Goal: Obtain resource: Download file/media

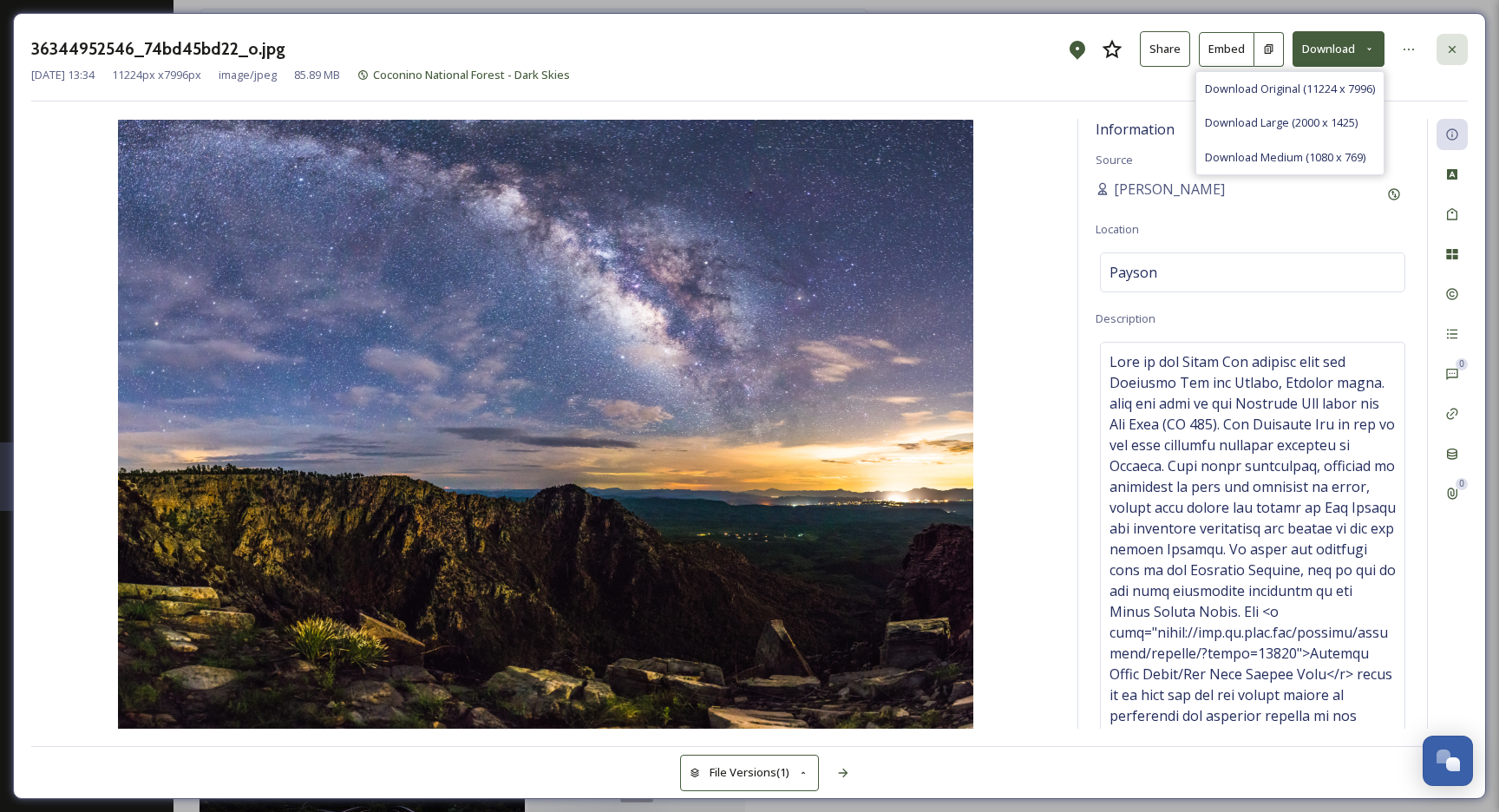
click at [1454, 51] on icon at bounding box center [1452, 48] width 7 height 7
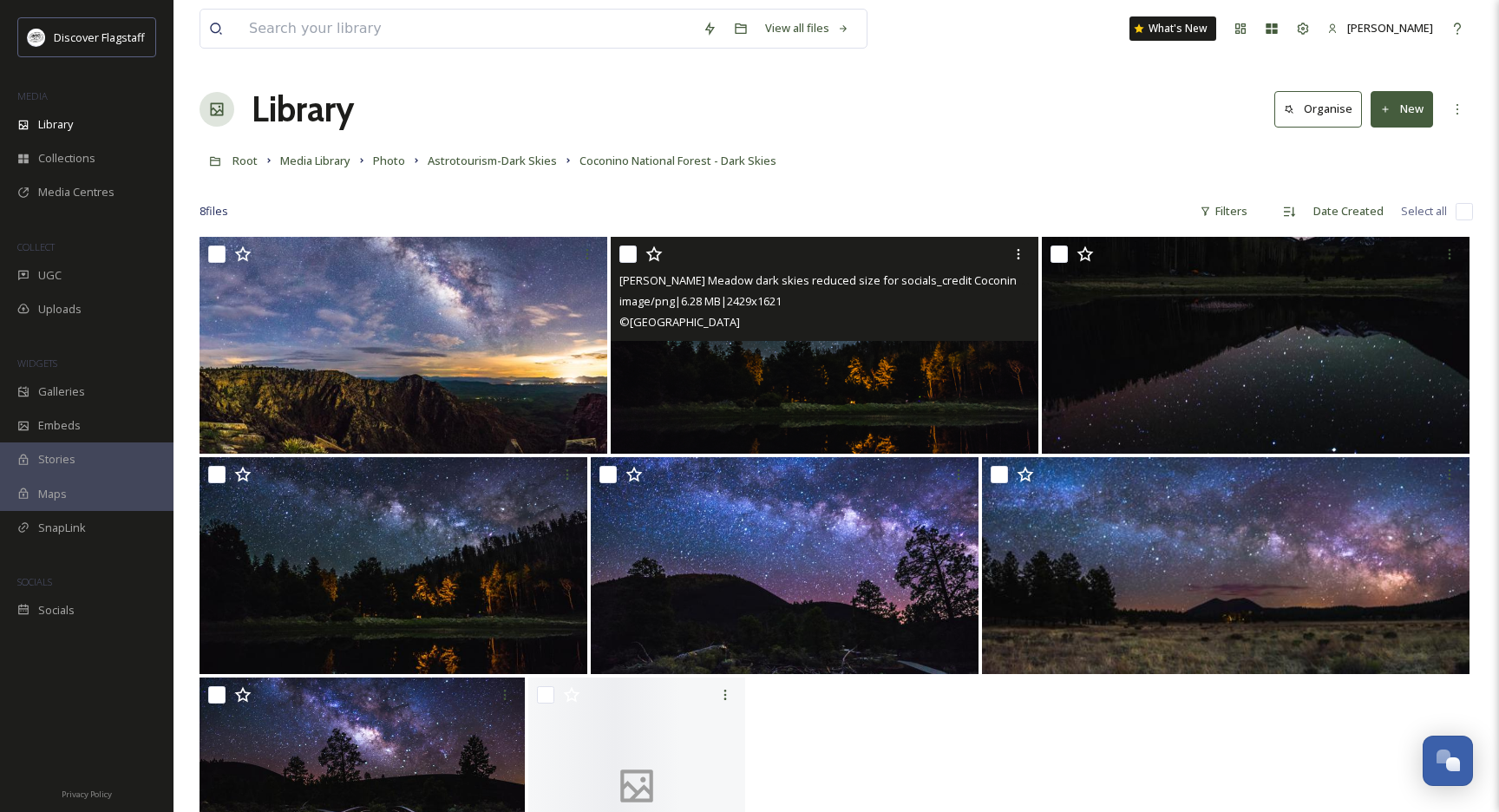
click at [763, 392] on img at bounding box center [824, 345] width 428 height 216
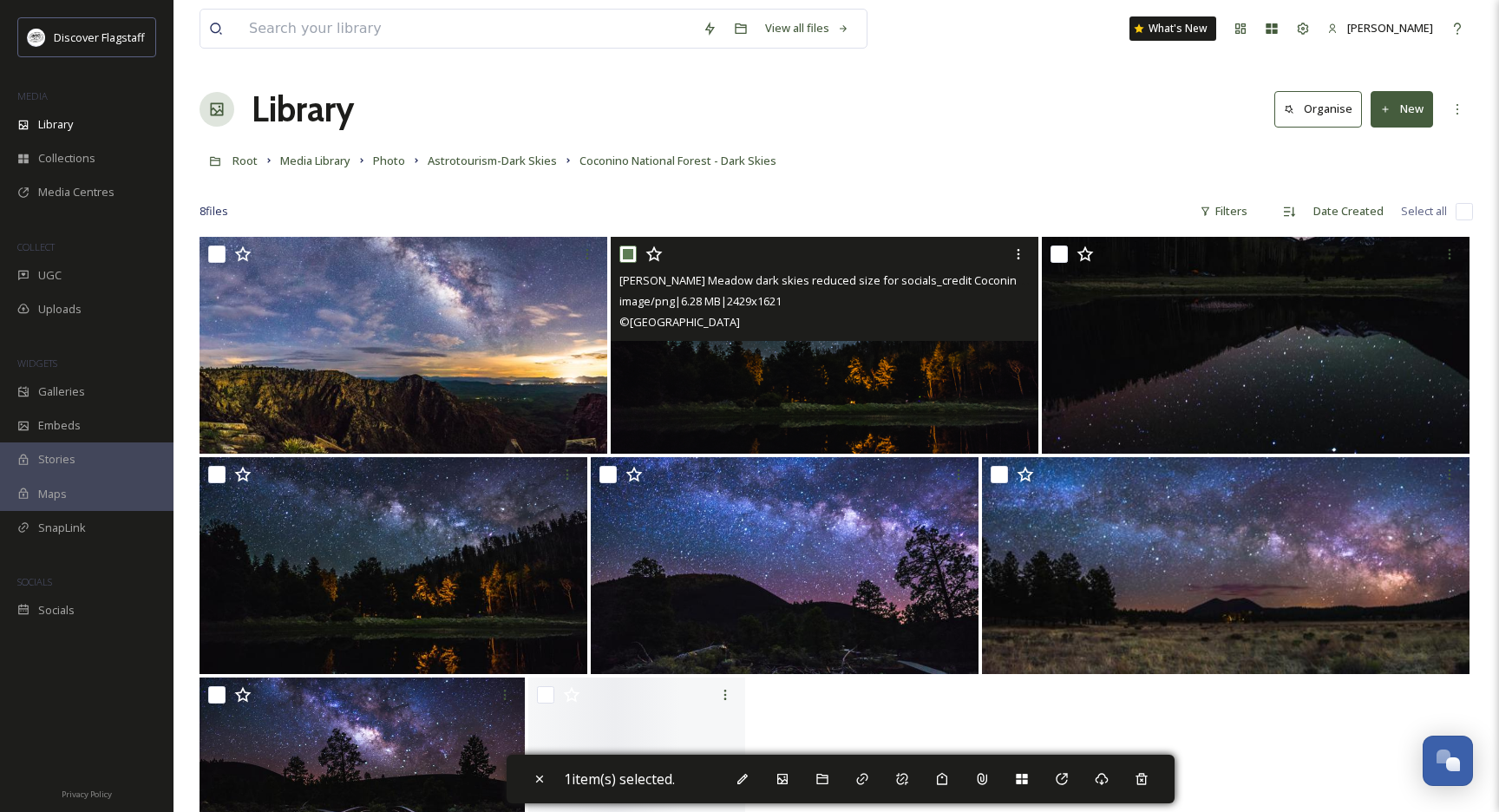
checkbox input "true"
click at [763, 392] on img at bounding box center [824, 345] width 428 height 216
click at [762, 392] on img at bounding box center [824, 345] width 428 height 216
click at [754, 312] on div "© [GEOGRAPHIC_DATA]" at bounding box center [826, 321] width 414 height 21
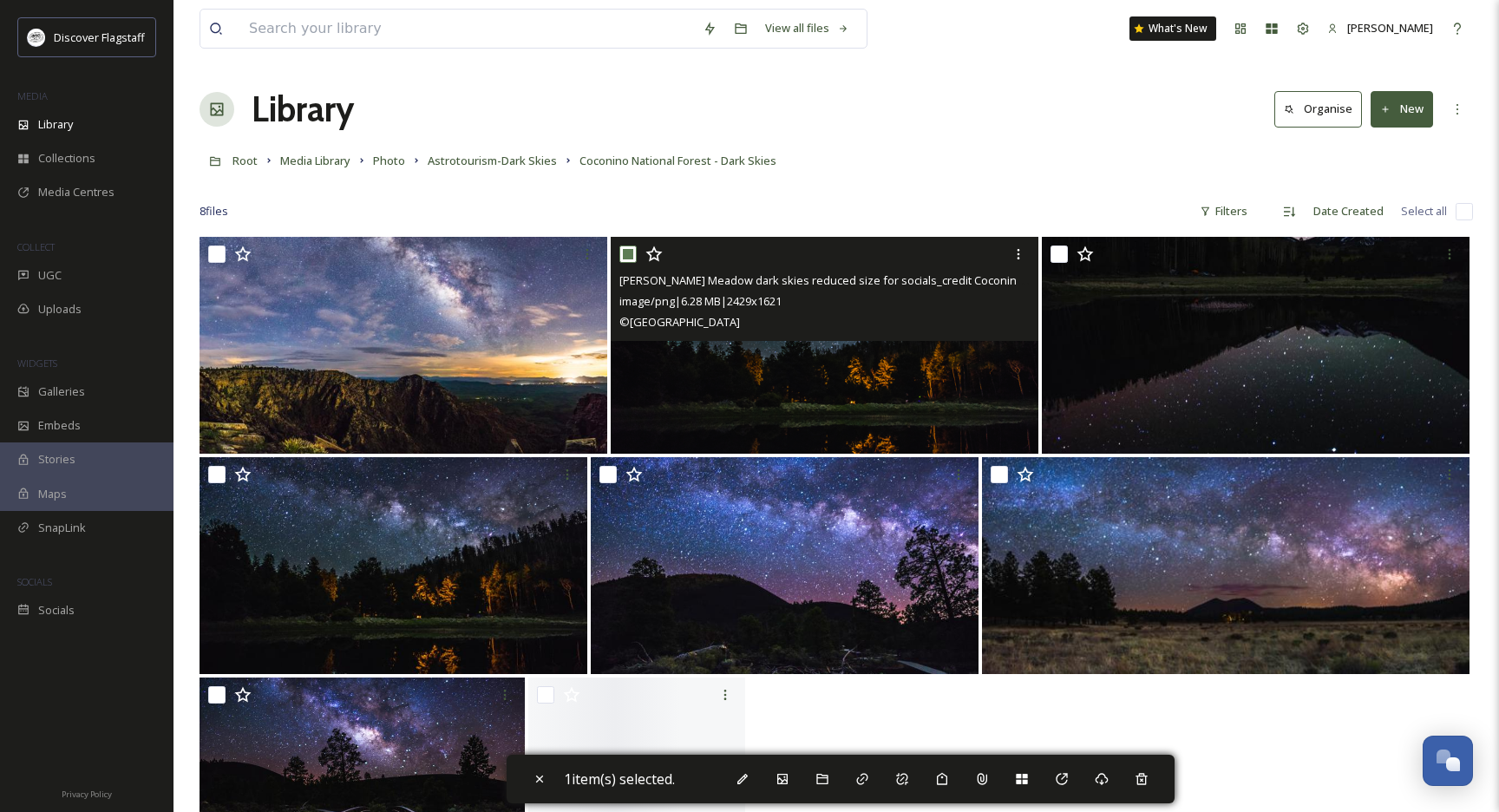
click at [751, 277] on span "[PERSON_NAME] Meadow dark skies reduced size for socials_credit Coconino NF.png" at bounding box center [841, 279] width 443 height 17
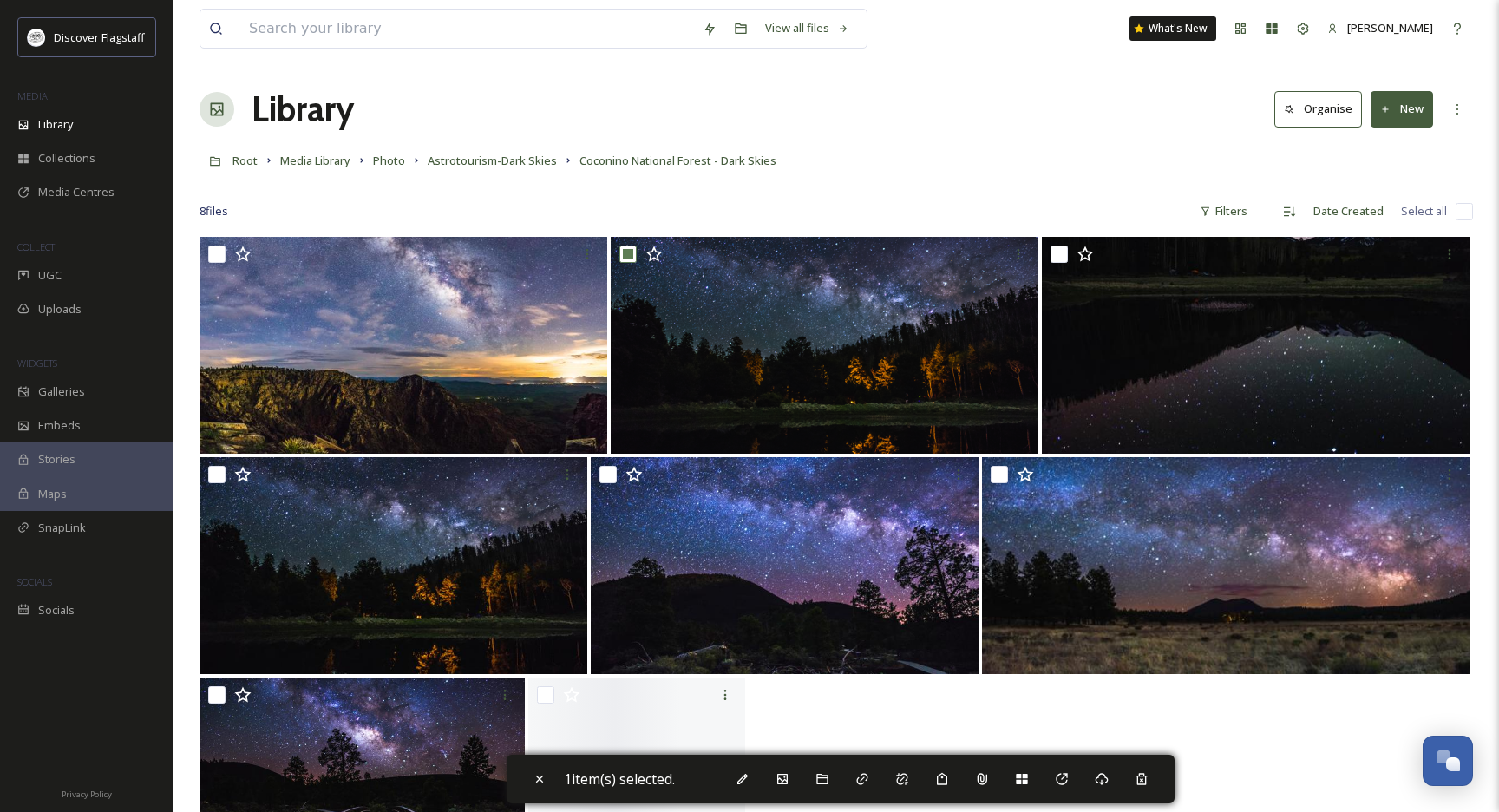
click at [673, 171] on div "Root Media Library Photo Astrotourism-Dark Skies Coconino National Forest - Dar…" at bounding box center [837, 161] width 1274 height 33
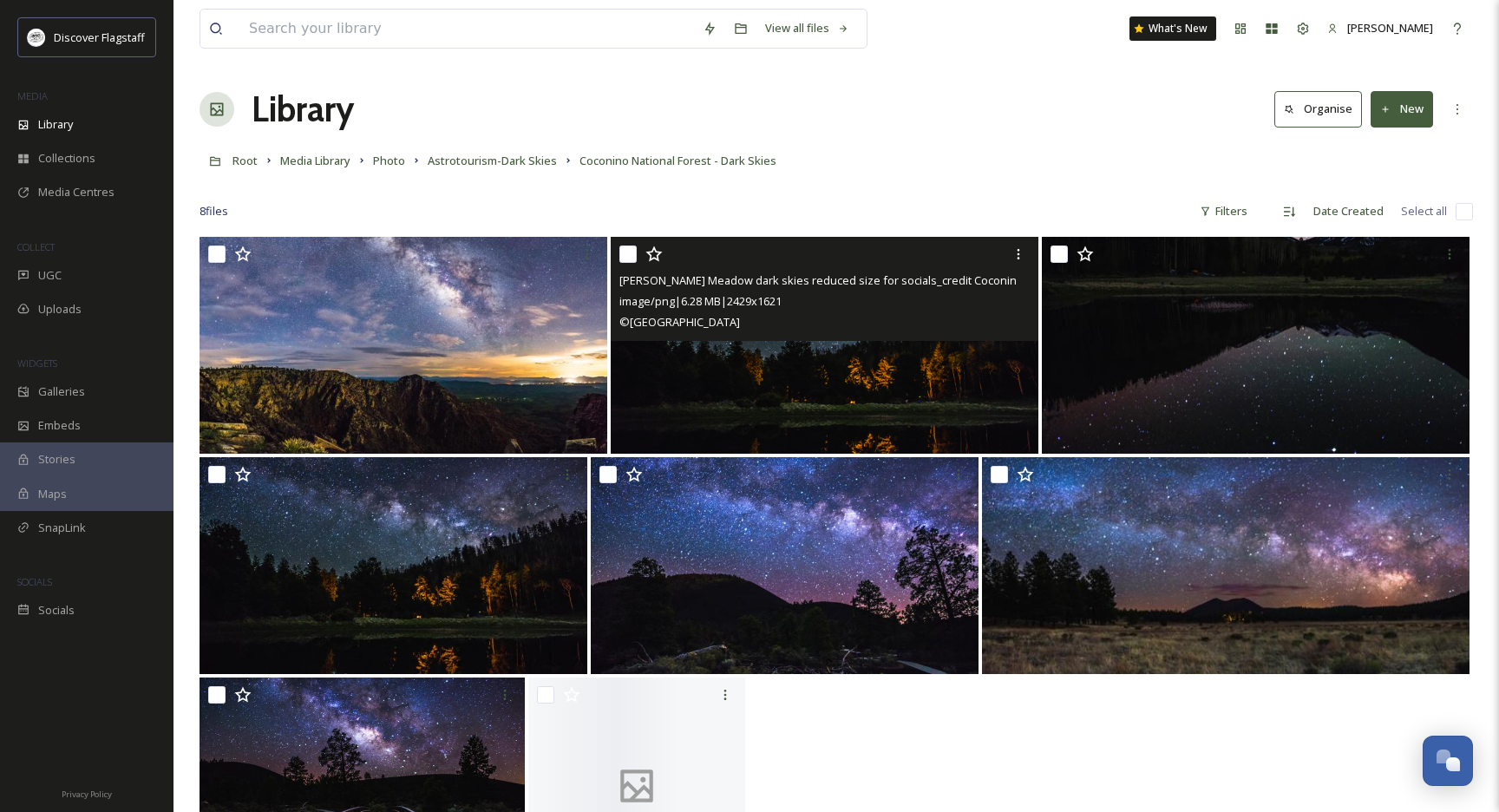
click at [796, 360] on img at bounding box center [824, 345] width 428 height 216
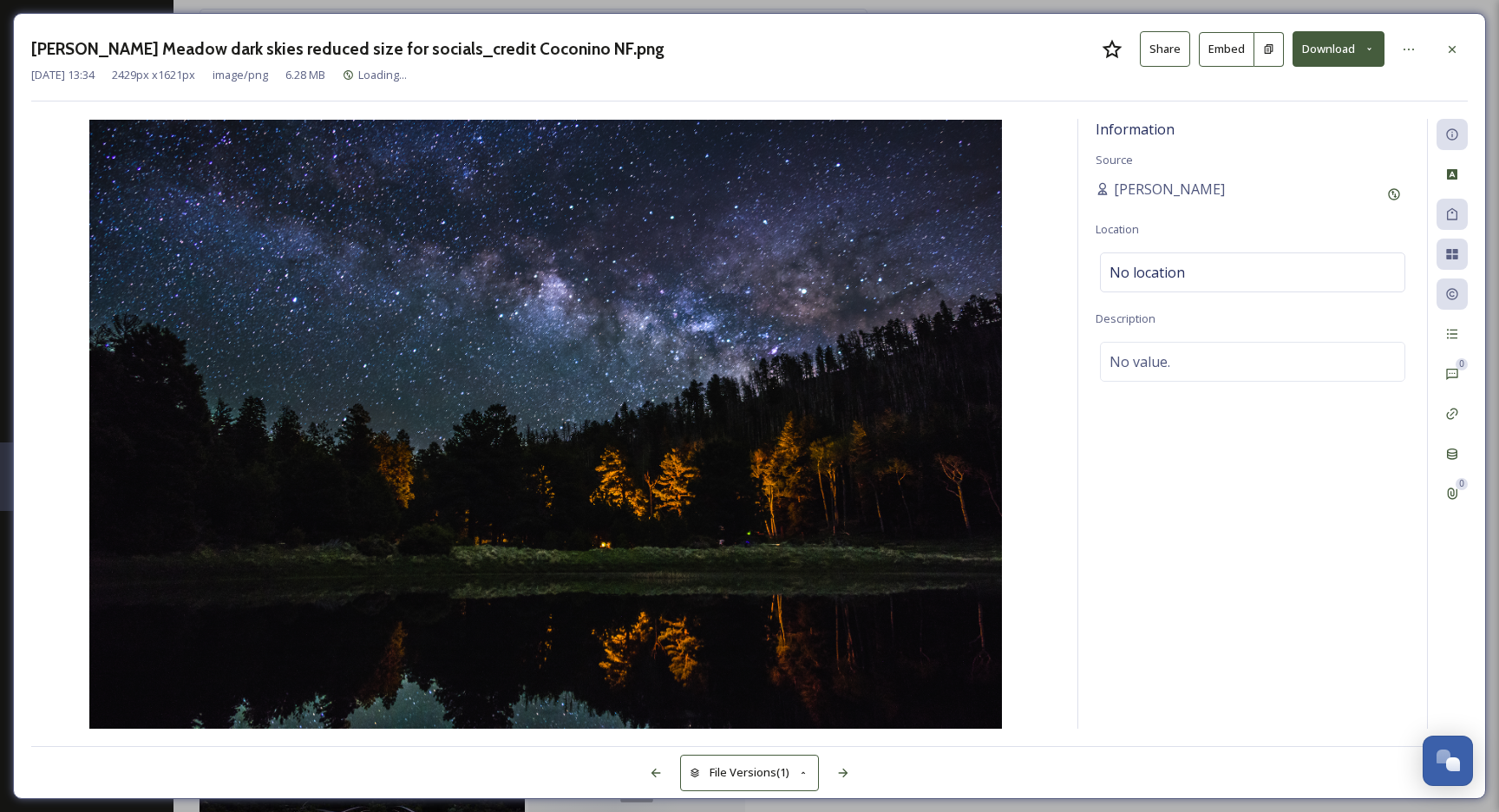
click at [1374, 52] on icon at bounding box center [1370, 49] width 12 height 12
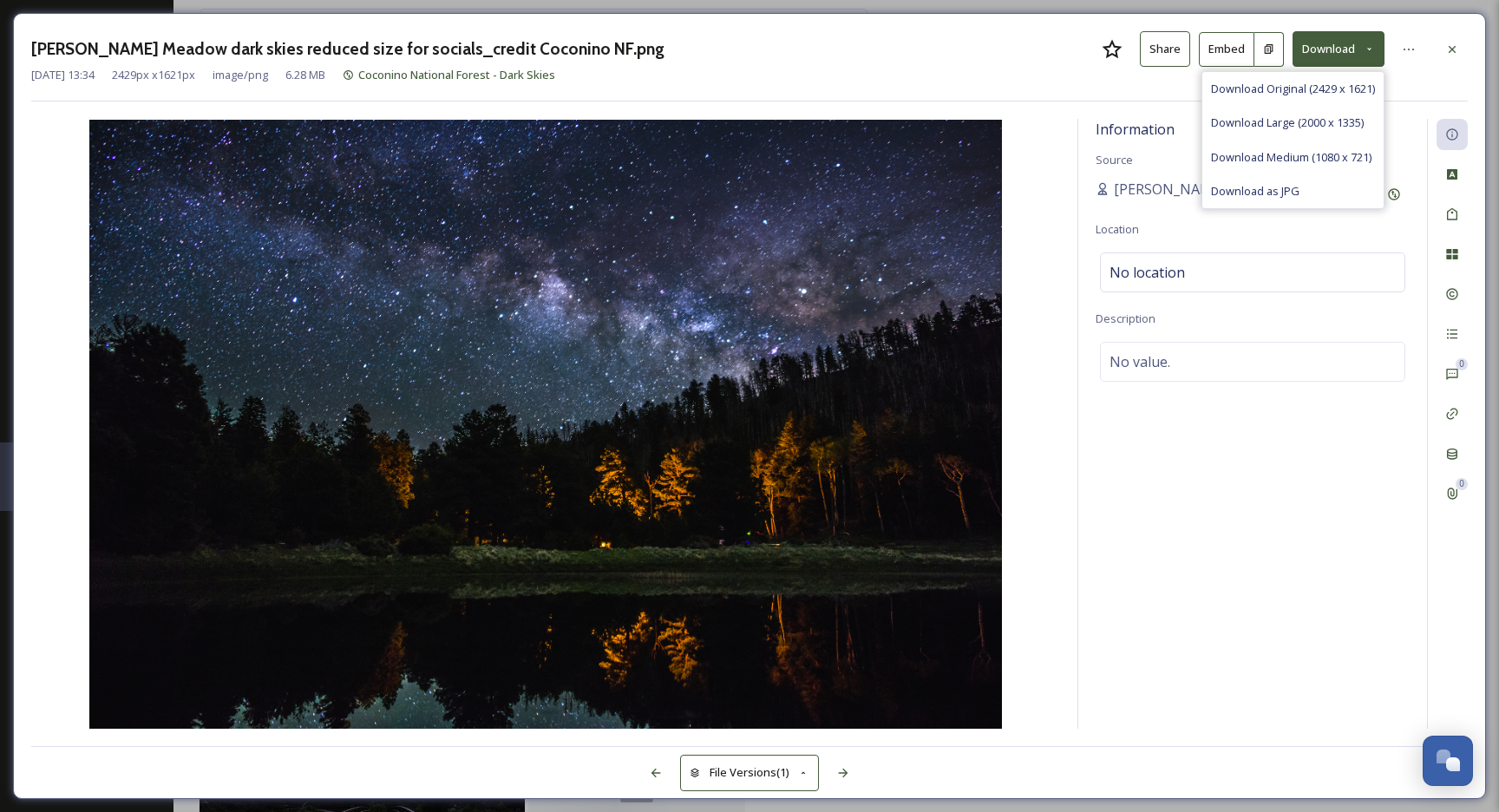
click at [1461, 55] on div at bounding box center [1453, 50] width 31 height 31
